Goal: Navigation & Orientation: Find specific page/section

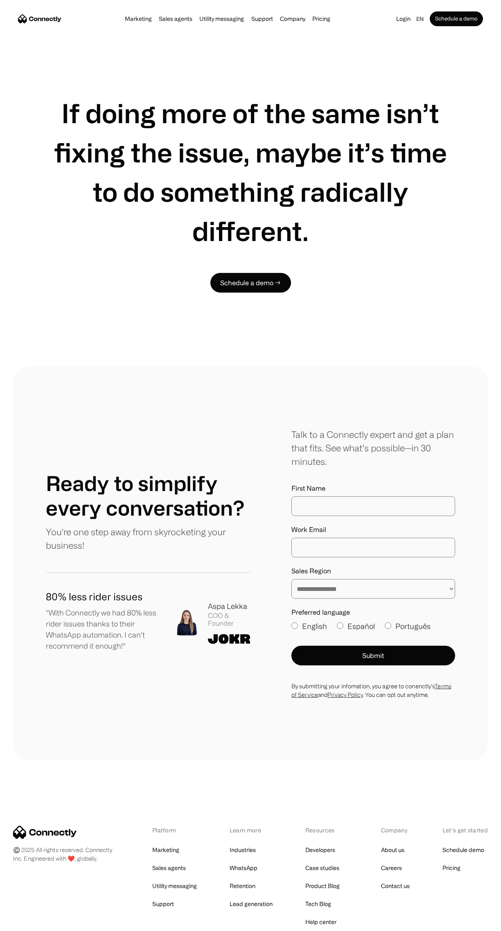
scroll to position [3939, 0]
click at [404, 844] on link "About us" at bounding box center [392, 849] width 23 height 11
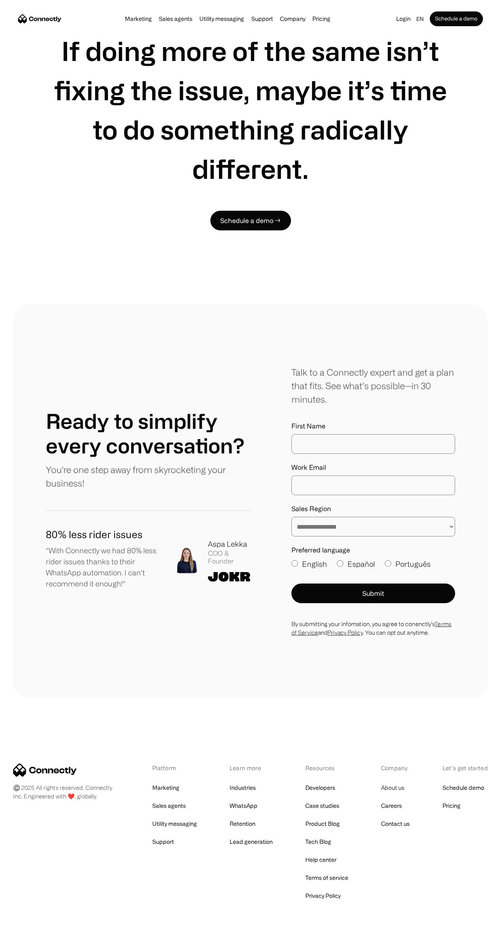
scroll to position [4019, 0]
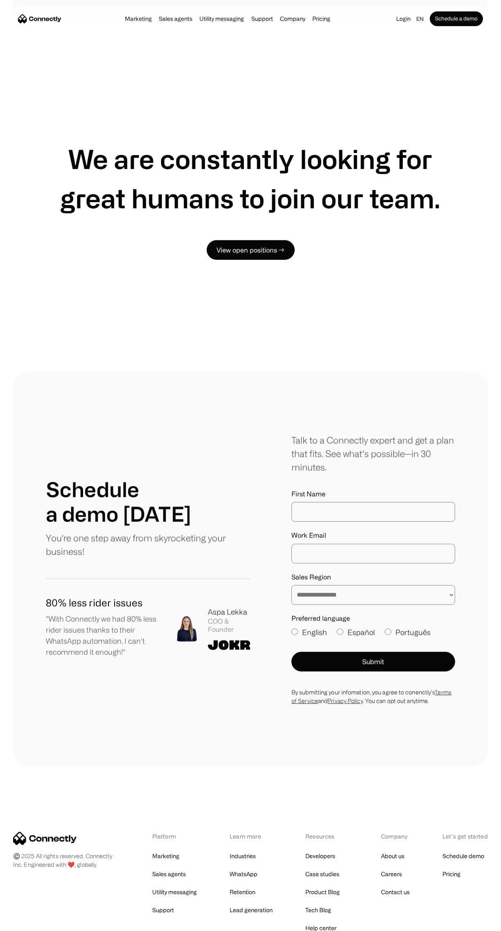
scroll to position [559, 0]
click at [398, 873] on link "Careers" at bounding box center [391, 873] width 21 height 11
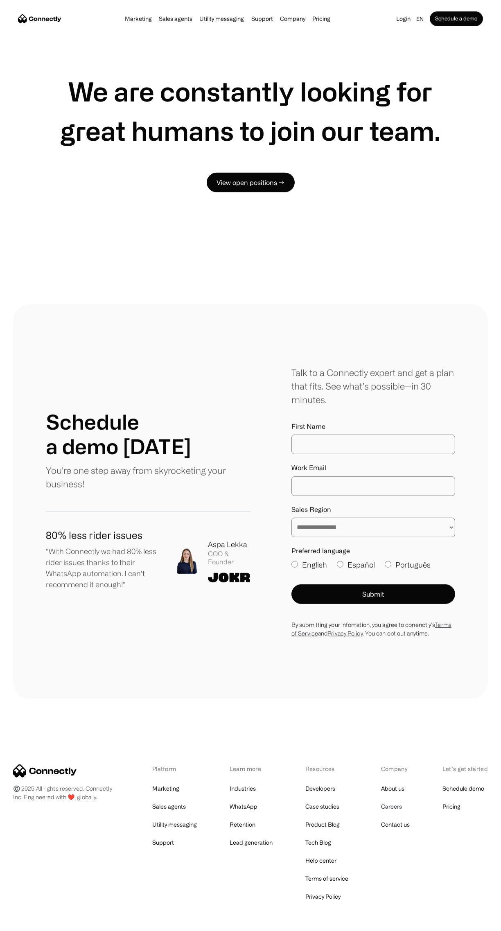
scroll to position [627, 0]
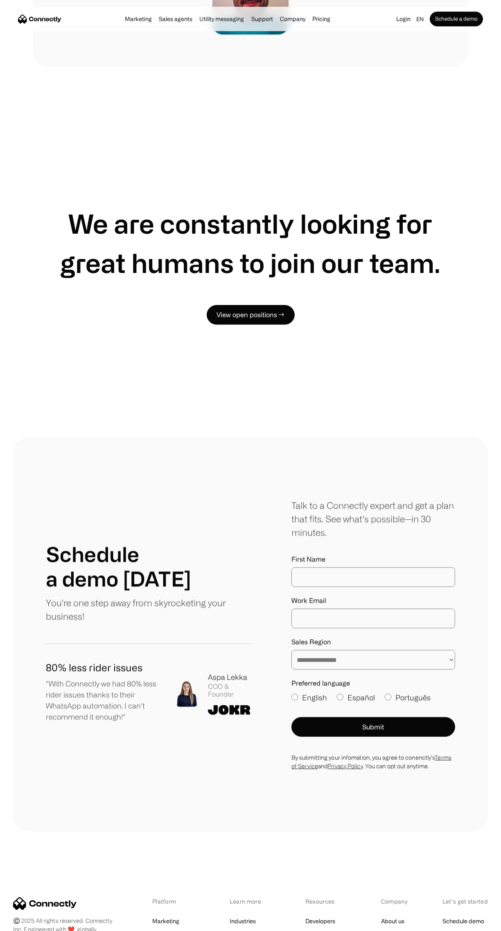
scroll to position [2257, 0]
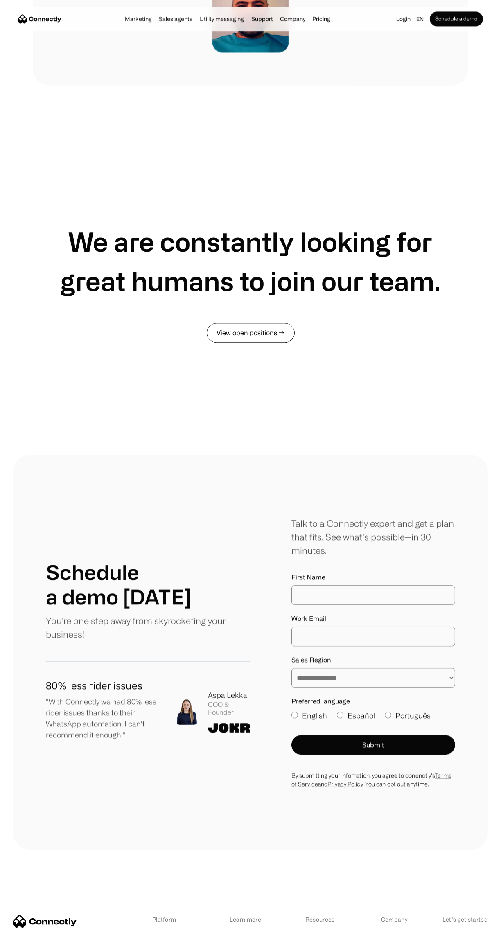
click at [211, 325] on link "View open positions →" at bounding box center [251, 333] width 88 height 20
